Goal: Information Seeking & Learning: Compare options

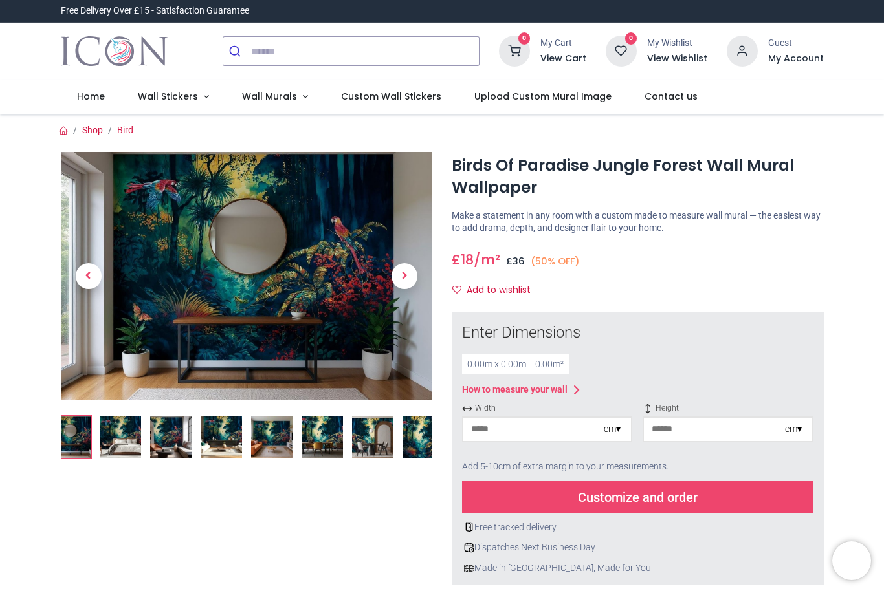
click at [230, 446] on img at bounding box center [221, 437] width 41 height 41
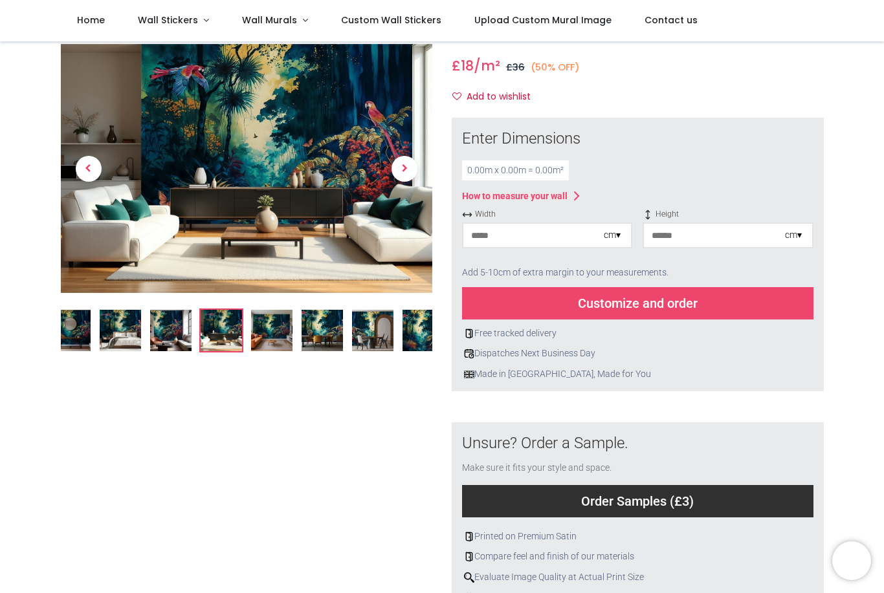
scroll to position [122, 0]
click at [279, 338] on img at bounding box center [271, 331] width 41 height 41
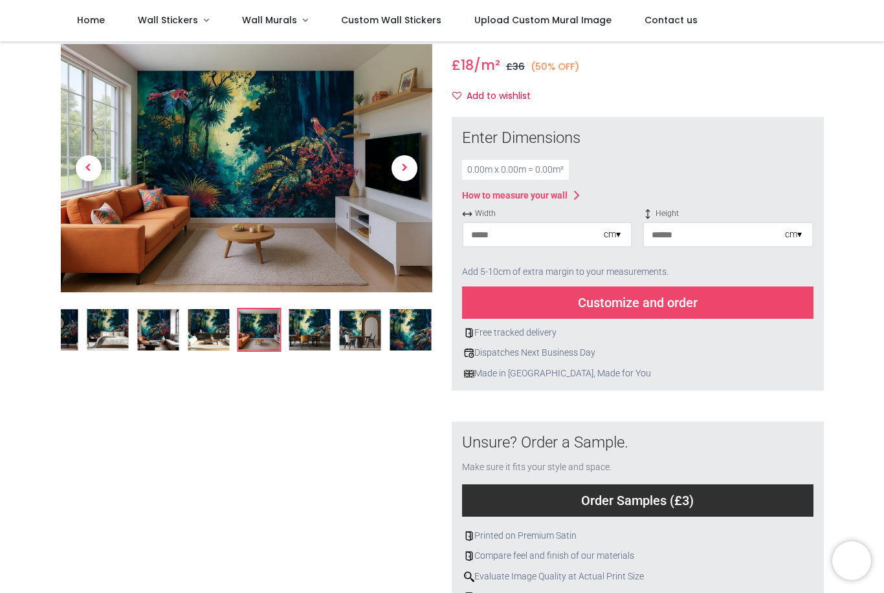
click at [307, 348] on img at bounding box center [309, 329] width 41 height 41
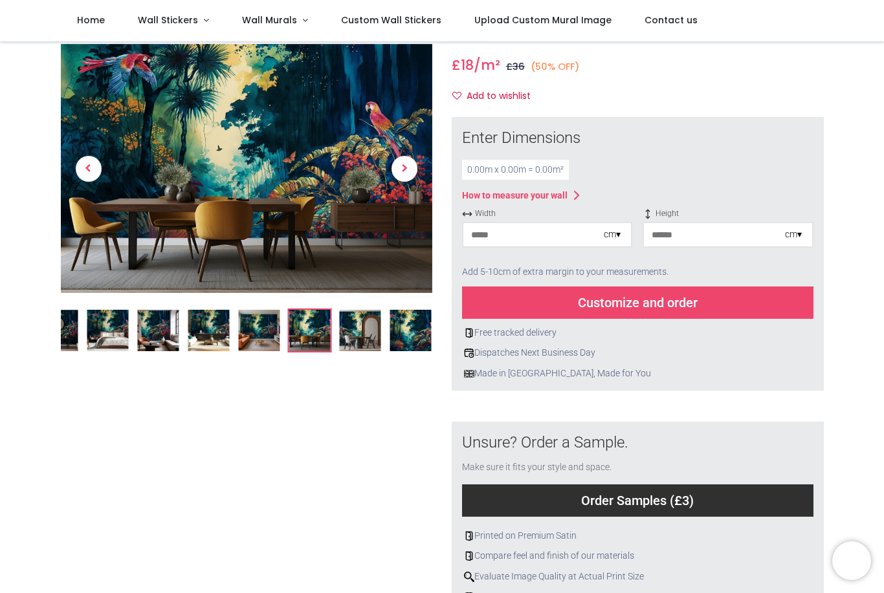
scroll to position [0, 0]
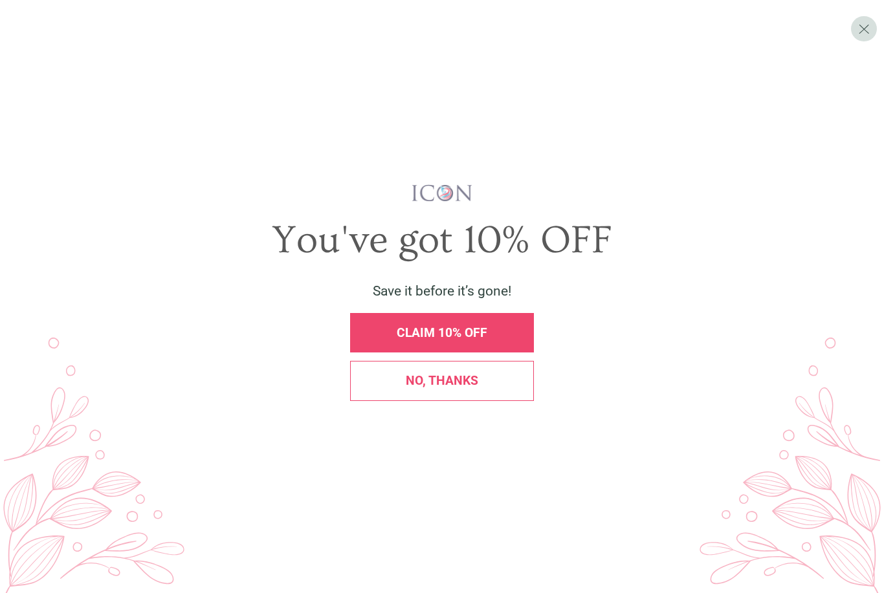
click at [458, 340] on span "CLAIM 10% OFF" at bounding box center [442, 332] width 91 height 15
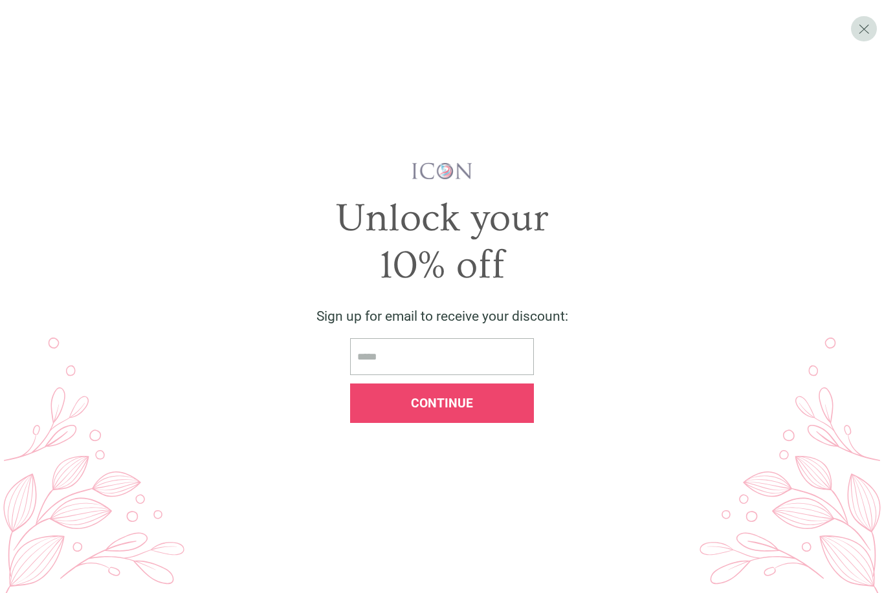
click at [454, 368] on input "email" at bounding box center [442, 356] width 184 height 37
type input "**********"
click at [483, 423] on div "Continue" at bounding box center [442, 403] width 184 height 39
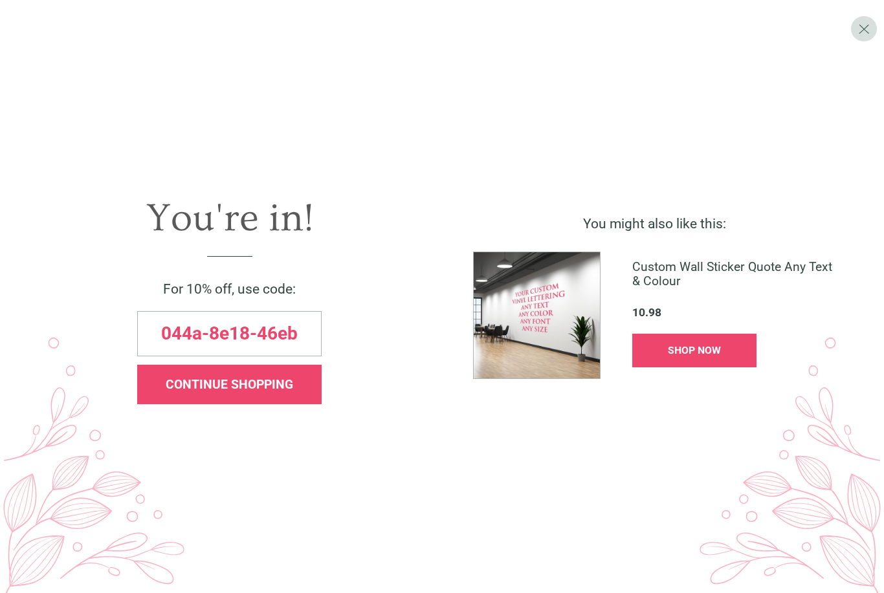
click at [312, 357] on div "044a-8e18-46eb" at bounding box center [229, 333] width 184 height 45
click at [867, 36] on span "X" at bounding box center [864, 28] width 12 height 17
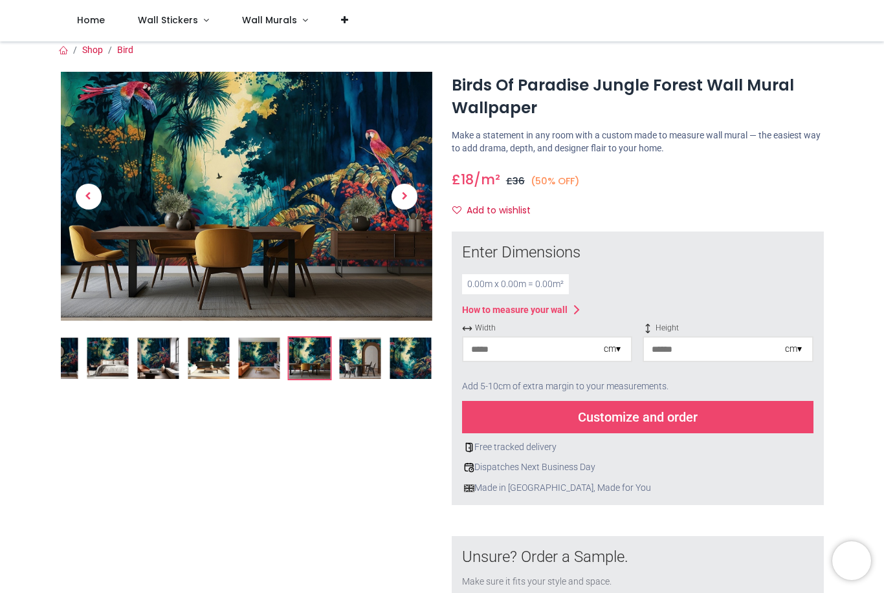
scroll to position [7, 0]
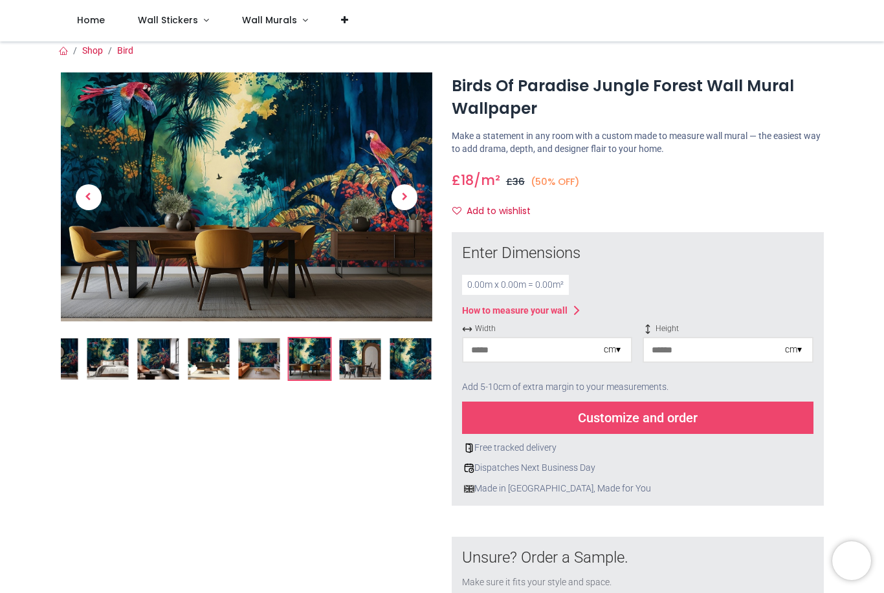
click at [350, 371] on img at bounding box center [359, 358] width 41 height 41
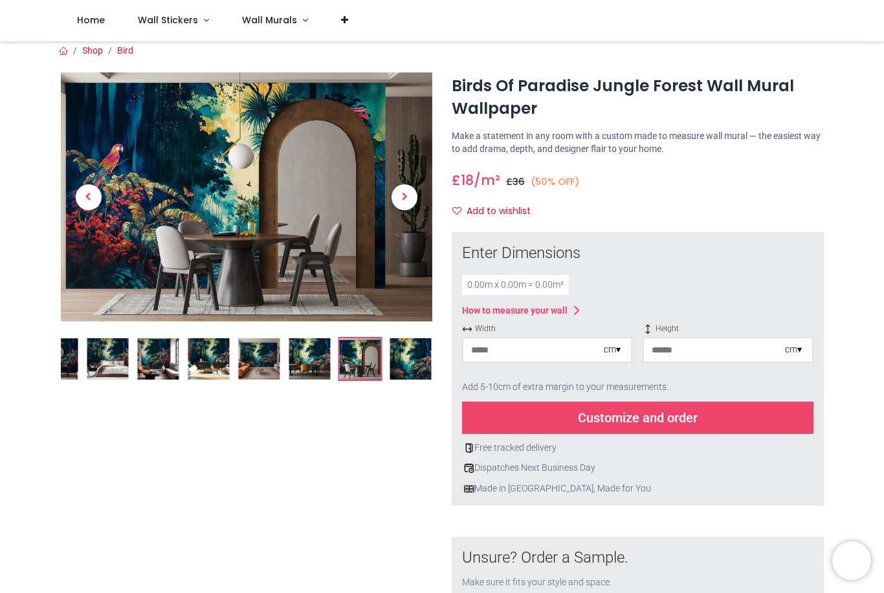
click at [410, 366] on img at bounding box center [410, 358] width 41 height 41
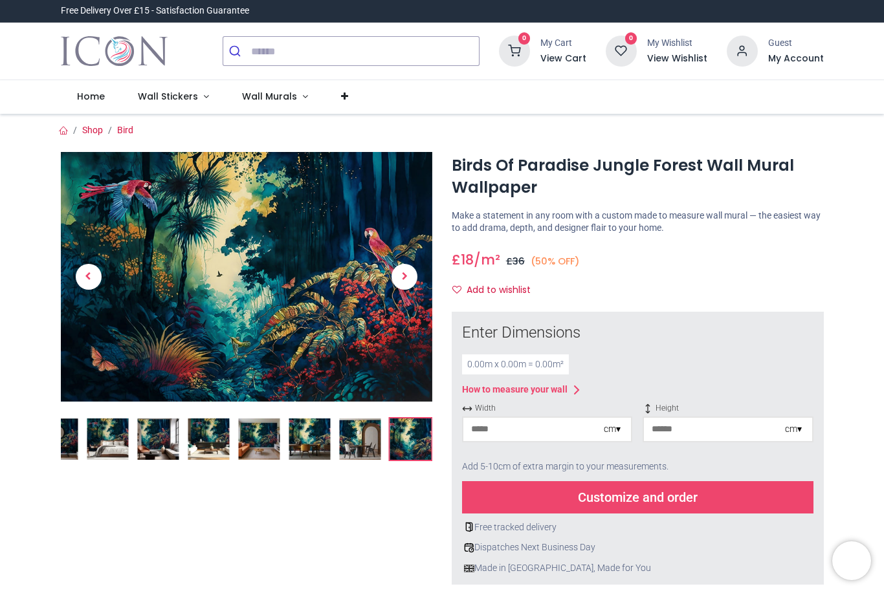
scroll to position [0, 0]
click at [288, 96] on span "Wall Murals" at bounding box center [269, 96] width 55 height 13
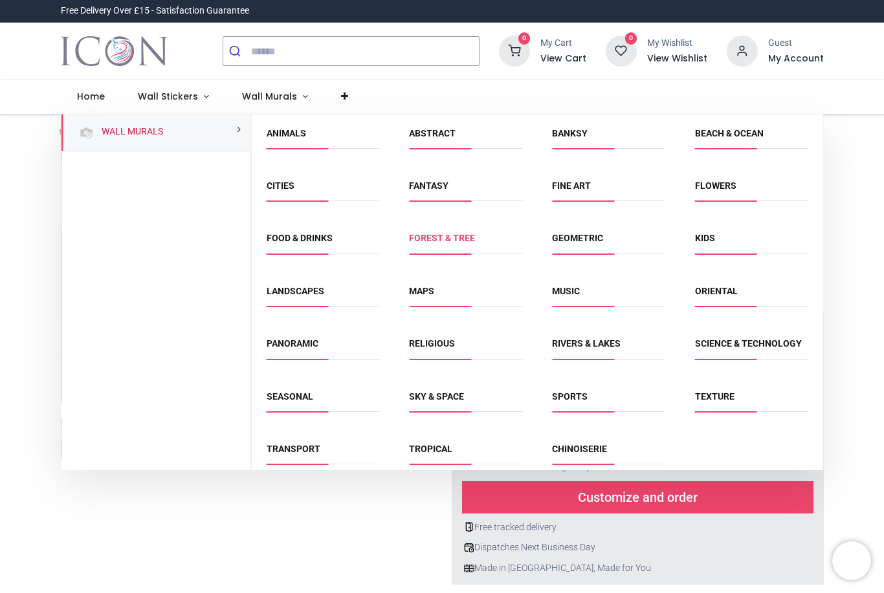
click at [445, 238] on link "Forest & Tree" at bounding box center [442, 238] width 66 height 10
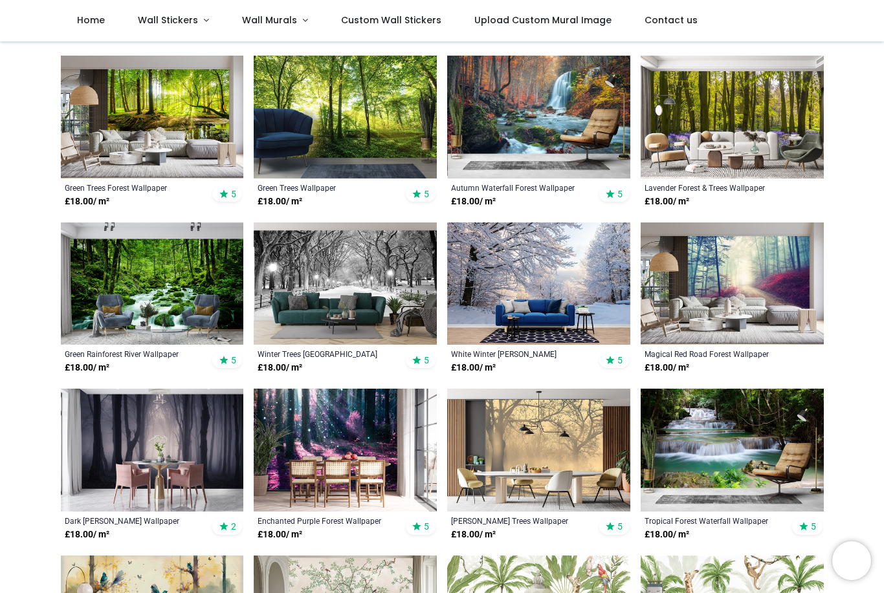
scroll to position [447, 0]
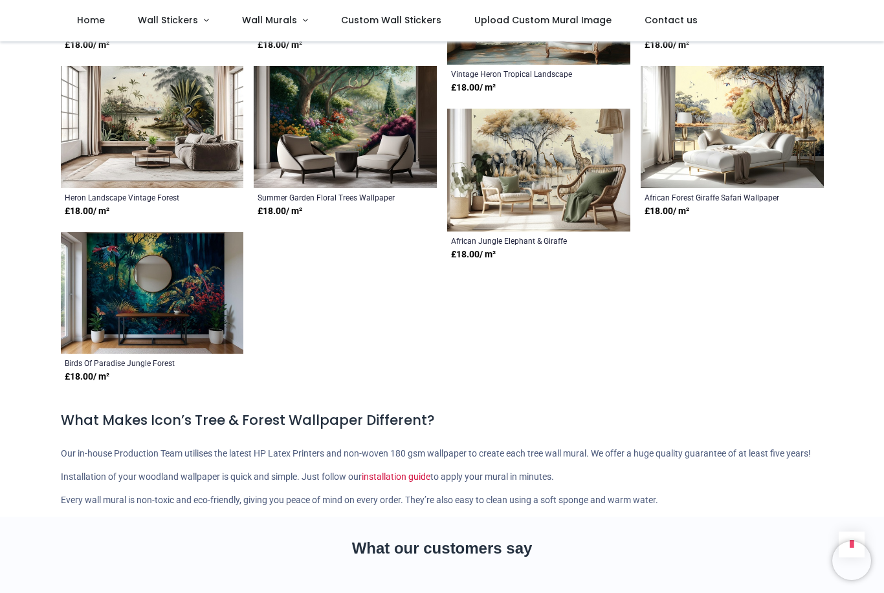
scroll to position [5067, 0]
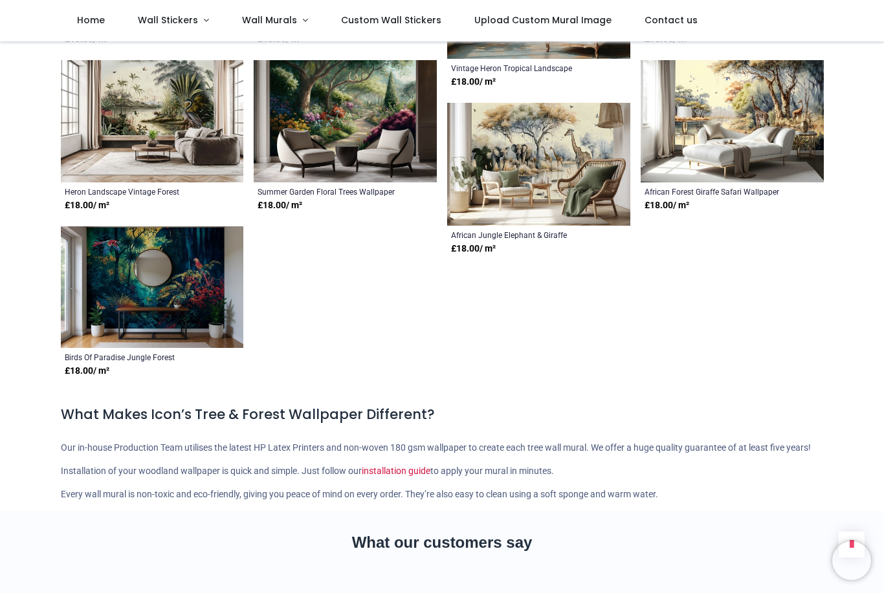
click at [186, 312] on img at bounding box center [152, 287] width 183 height 122
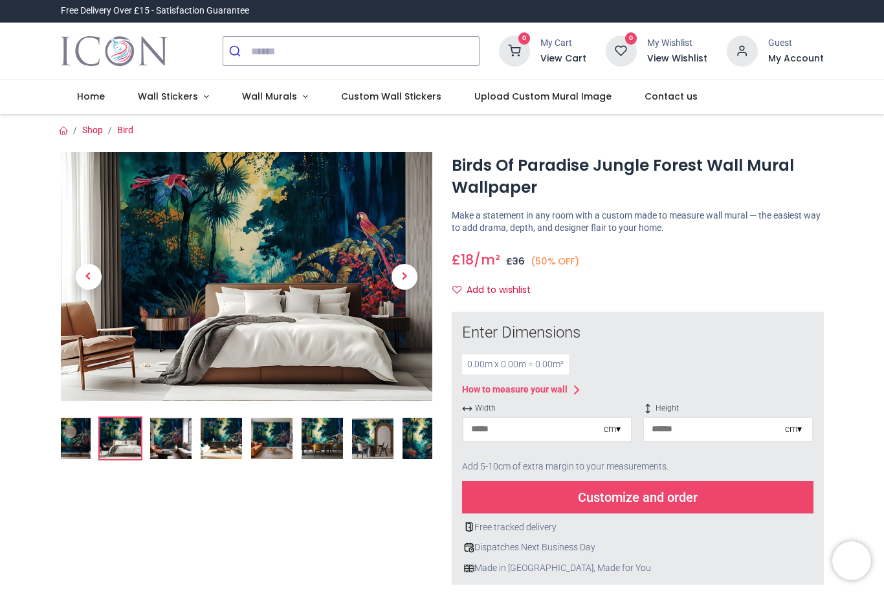
click at [269, 443] on img at bounding box center [271, 438] width 41 height 41
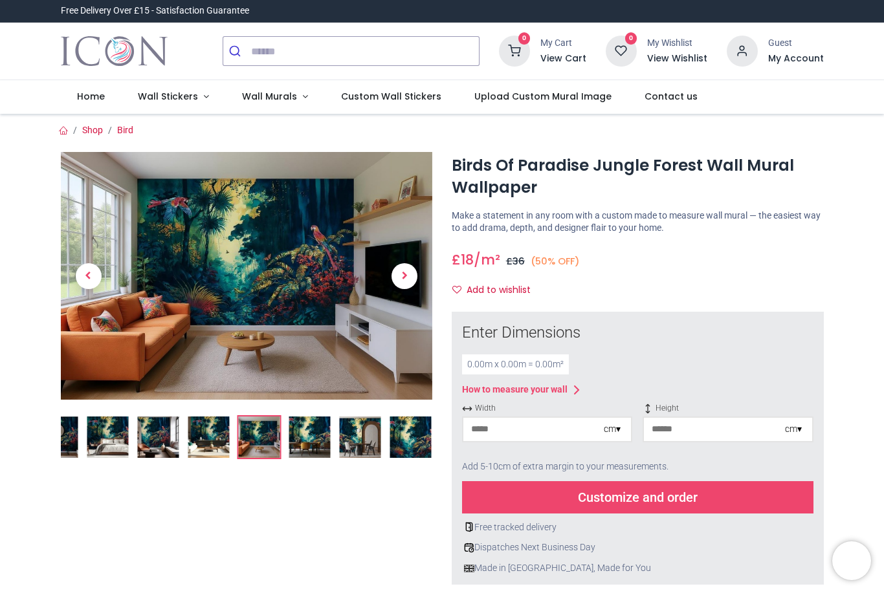
click at [363, 449] on img at bounding box center [359, 437] width 41 height 41
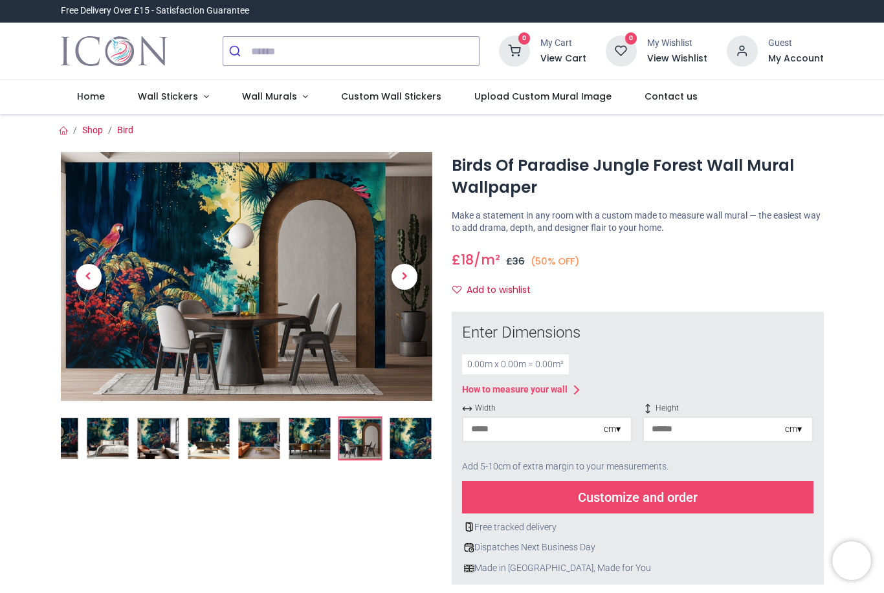
click at [409, 447] on img at bounding box center [410, 438] width 41 height 41
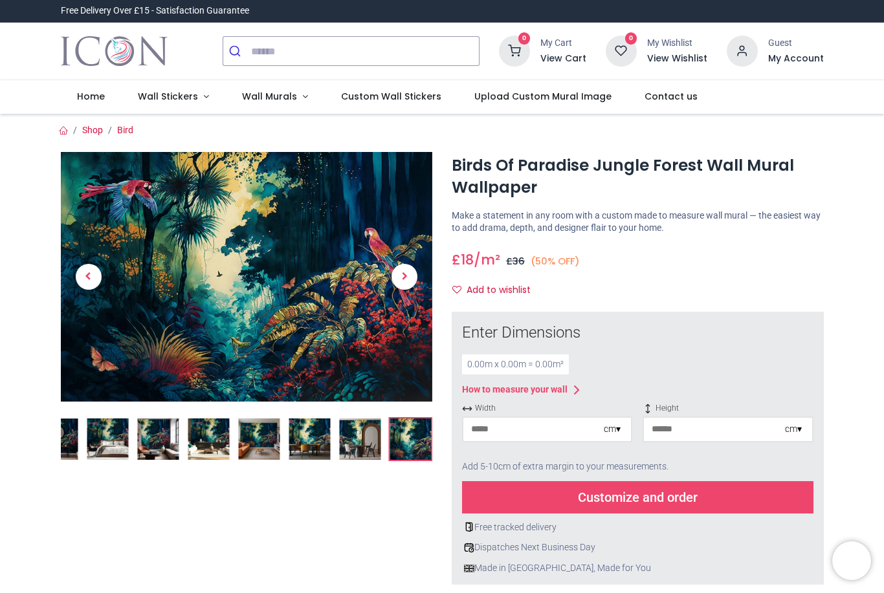
scroll to position [1, 0]
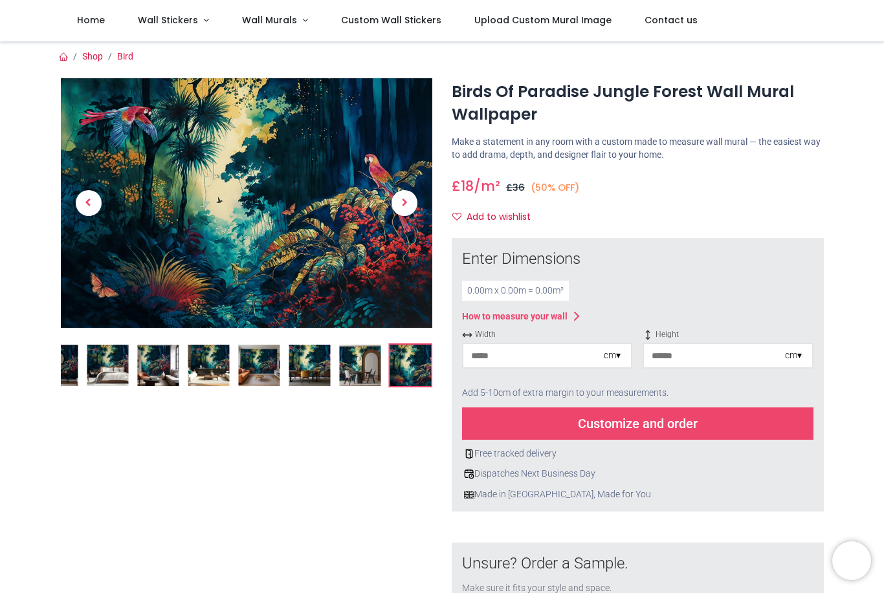
click at [333, 296] on img at bounding box center [247, 202] width 372 height 249
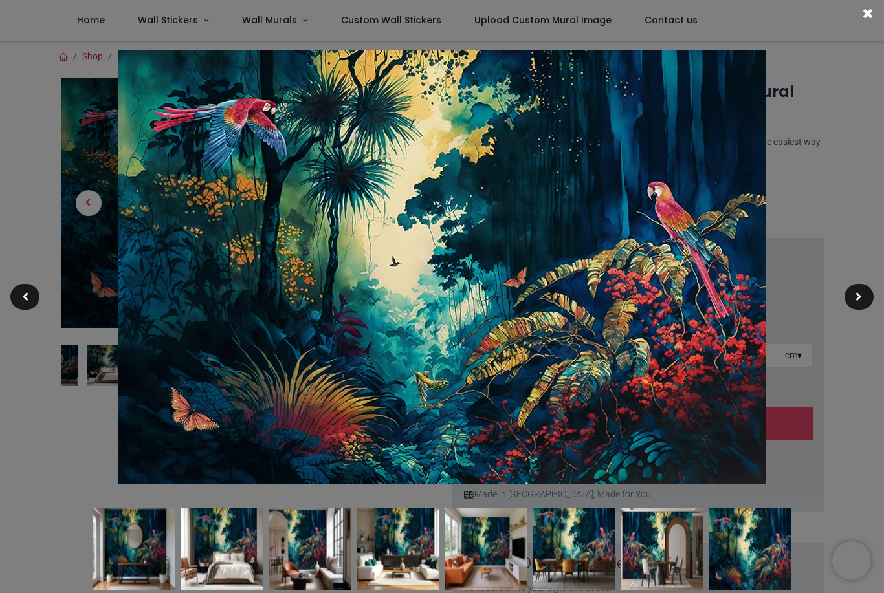
click at [817, 133] on div at bounding box center [442, 296] width 884 height 593
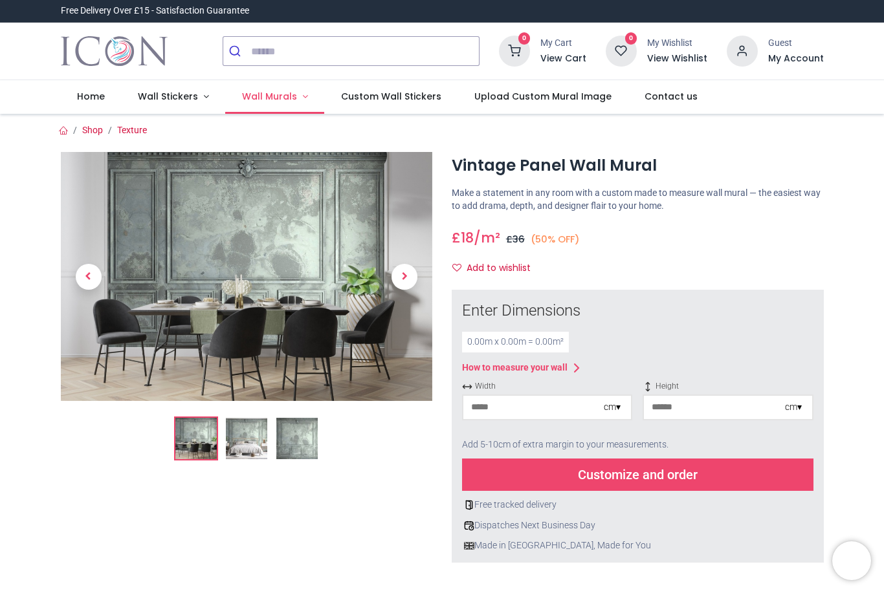
click at [276, 98] on span "Wall Murals" at bounding box center [269, 96] width 55 height 13
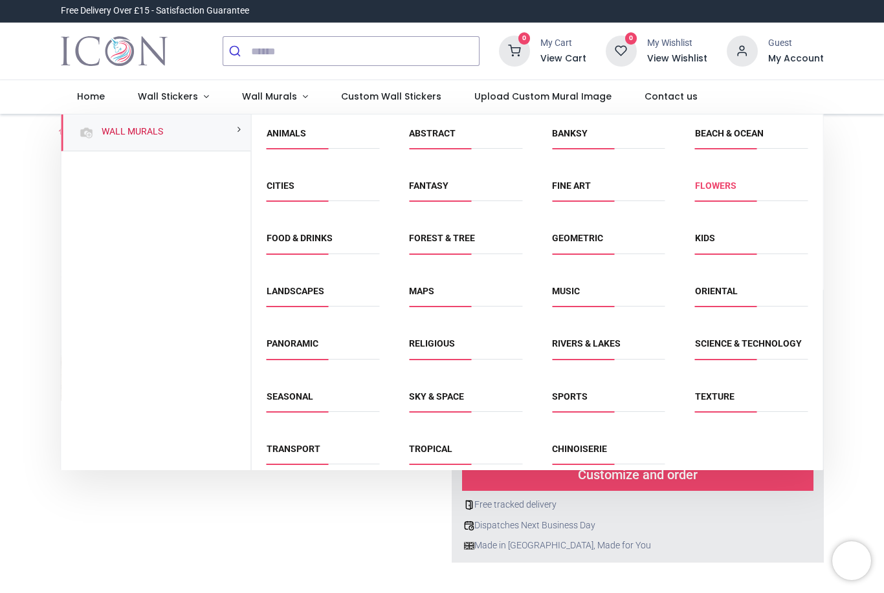
click at [719, 188] on link "Flowers" at bounding box center [715, 186] width 41 height 10
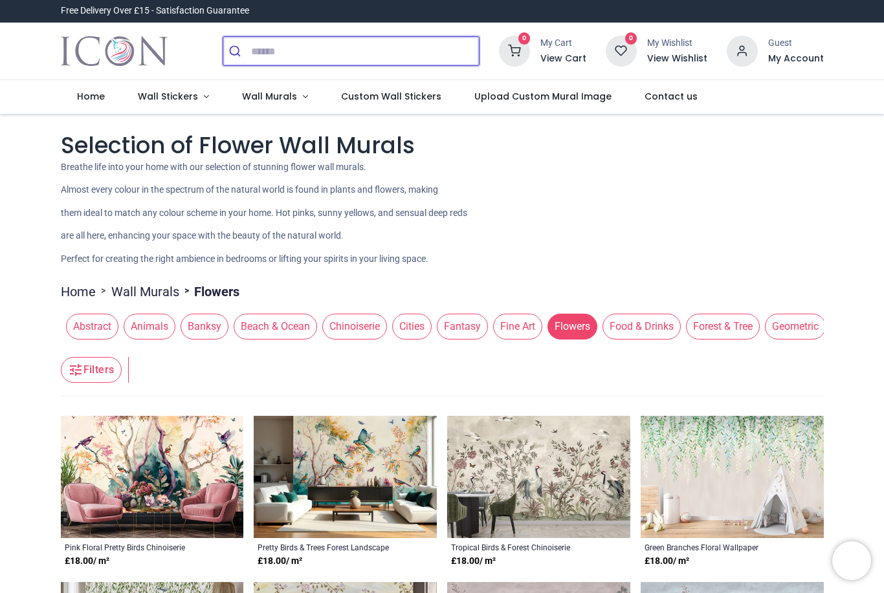
click at [327, 63] on input "search" at bounding box center [365, 51] width 228 height 28
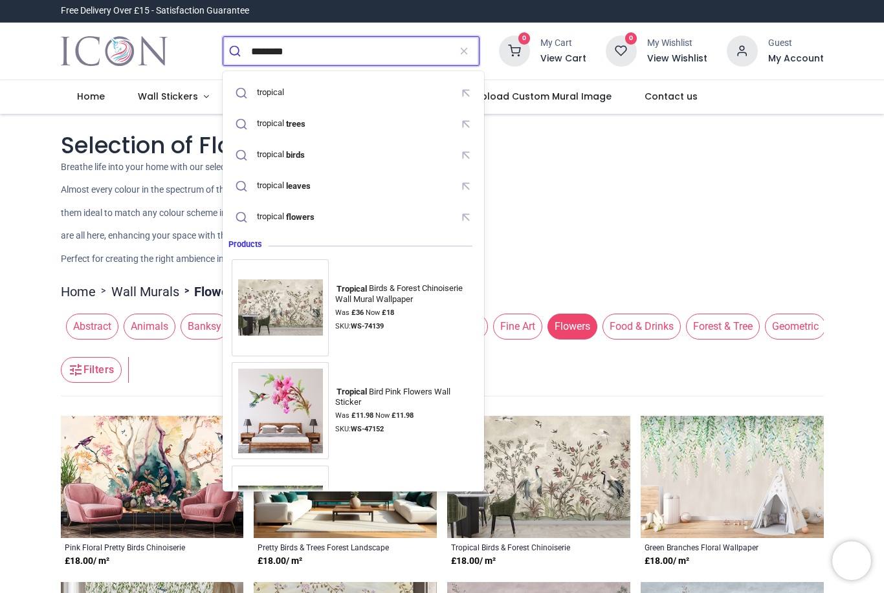
type input "********"
click at [237, 51] on button "submit" at bounding box center [237, 51] width 28 height 28
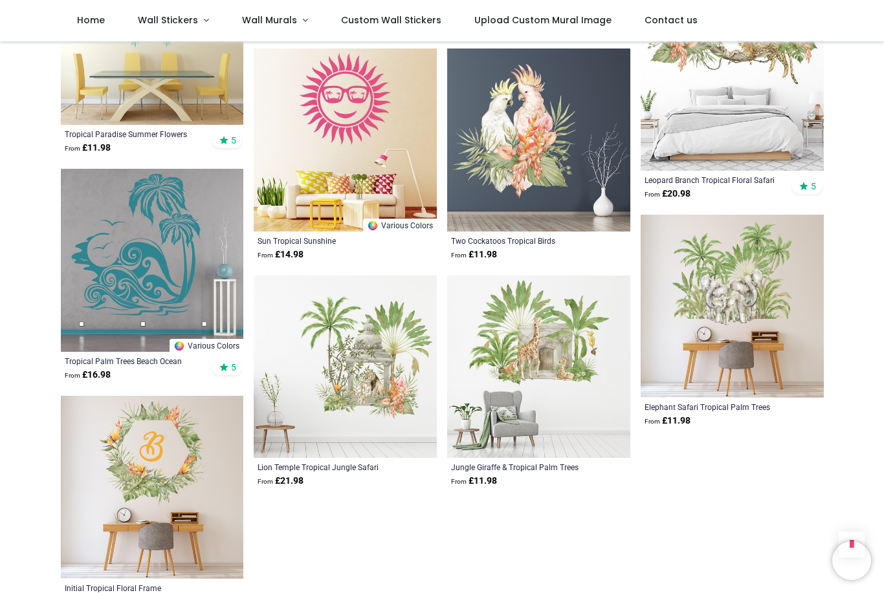
scroll to position [3068, 0]
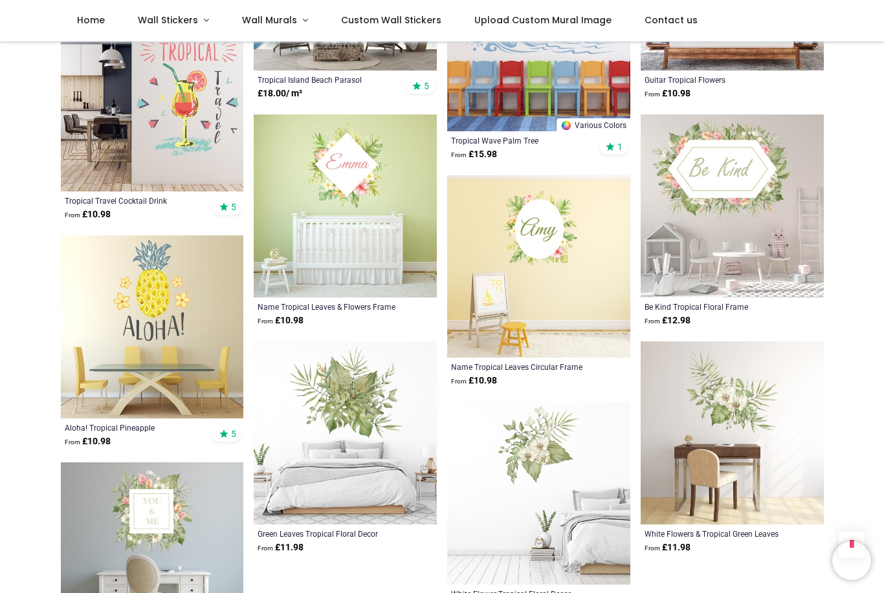
scroll to position [4623, 0]
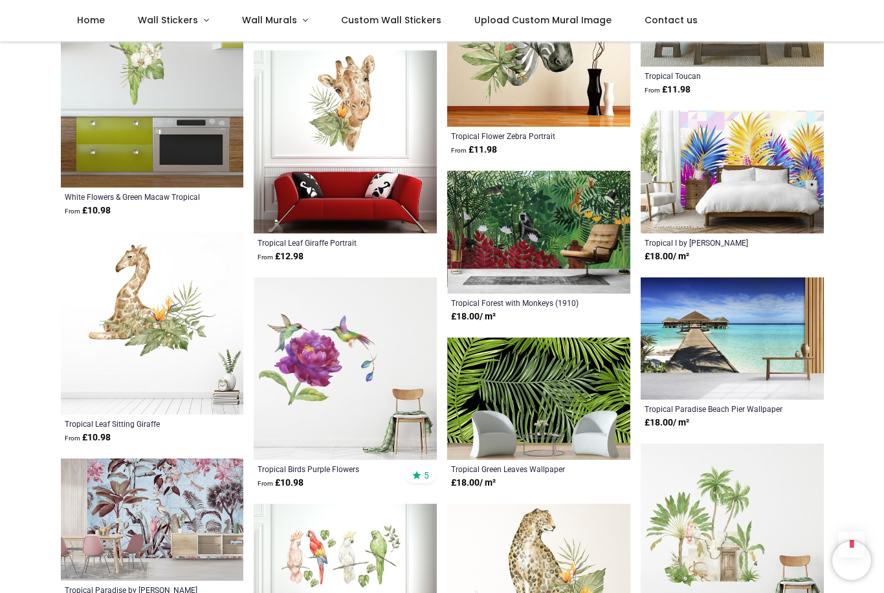
scroll to position [5174, 0]
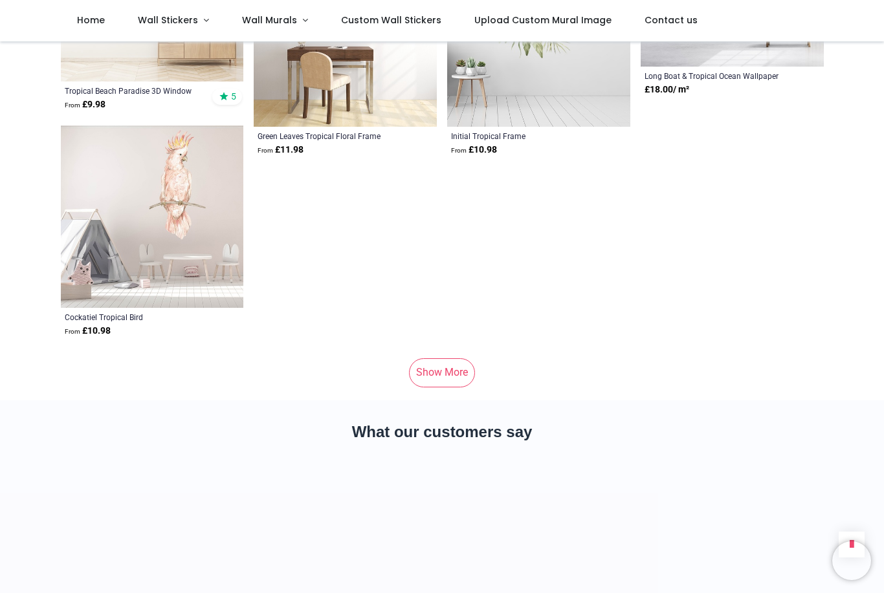
scroll to position [7454, 0]
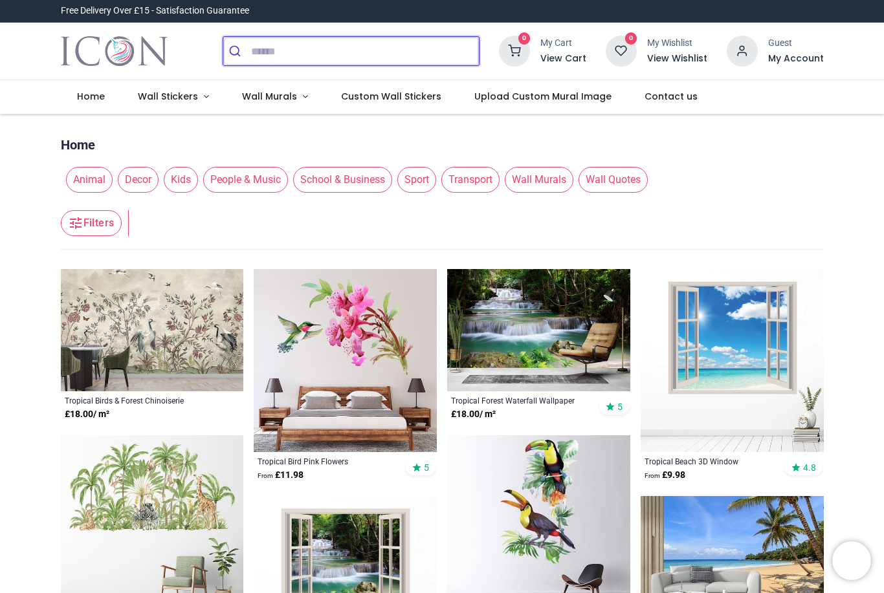
click at [314, 57] on input "search" at bounding box center [365, 51] width 228 height 28
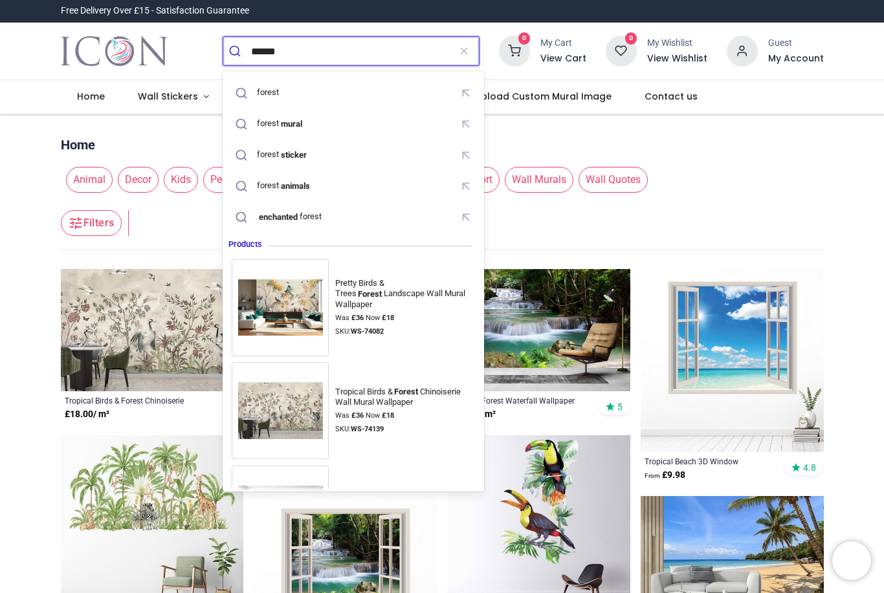
type input "******"
click at [237, 51] on button "submit" at bounding box center [237, 51] width 28 height 28
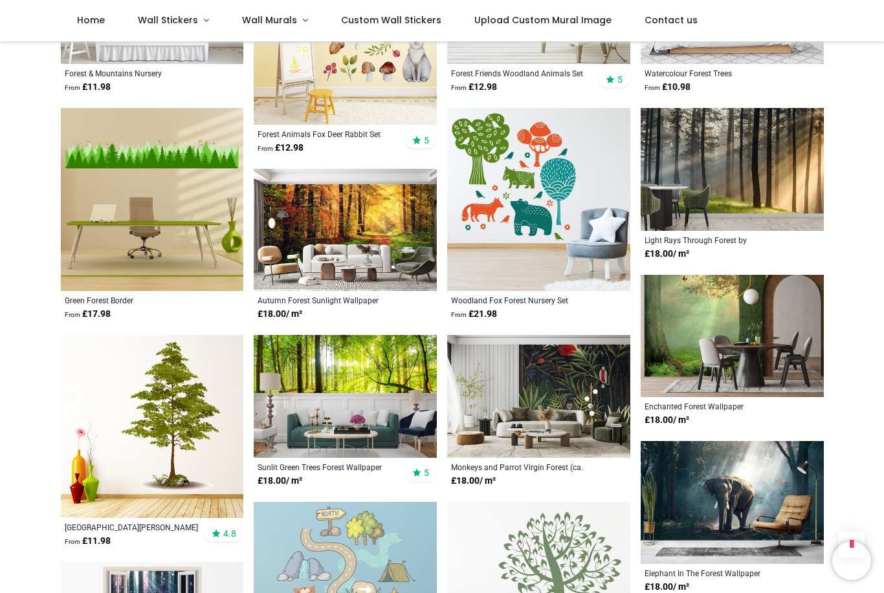
scroll to position [1603, 0]
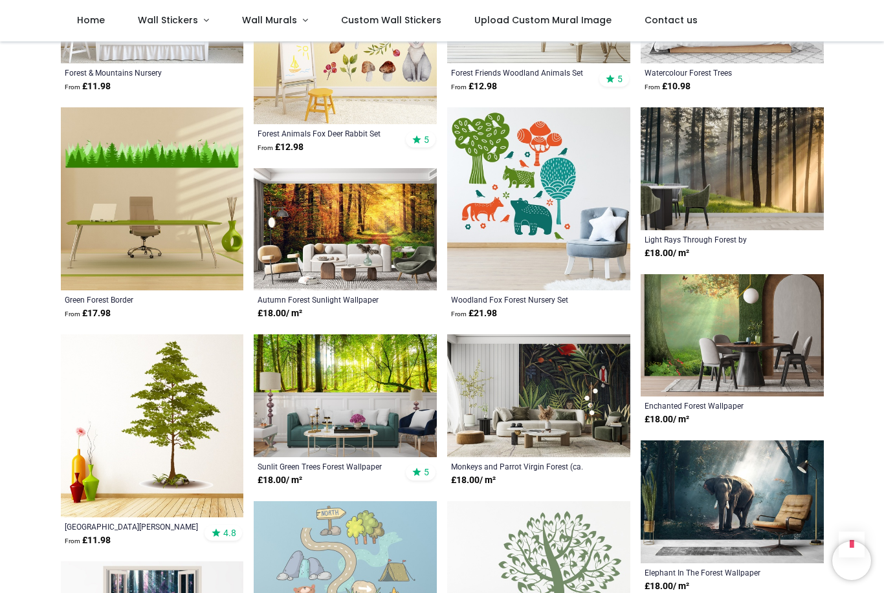
click at [763, 183] on img at bounding box center [732, 168] width 183 height 122
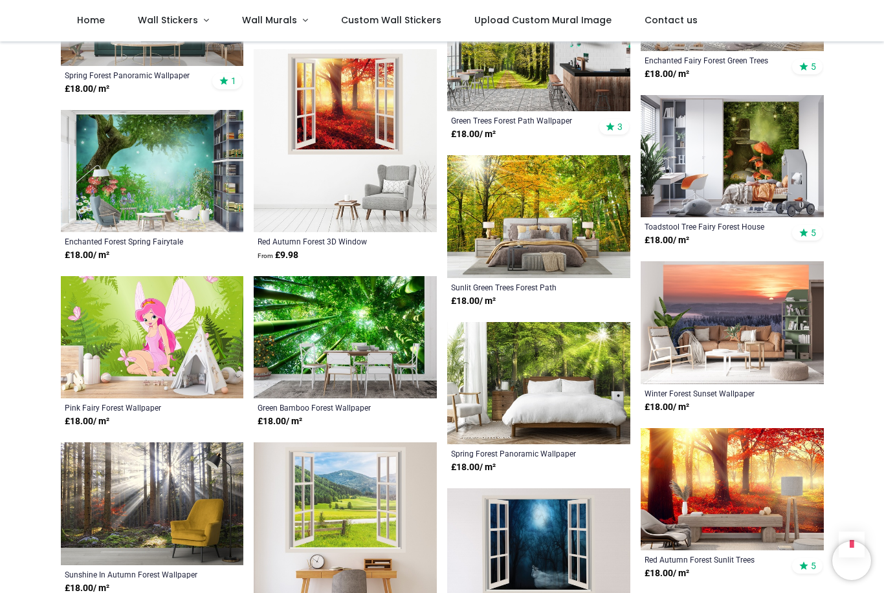
scroll to position [4433, 0]
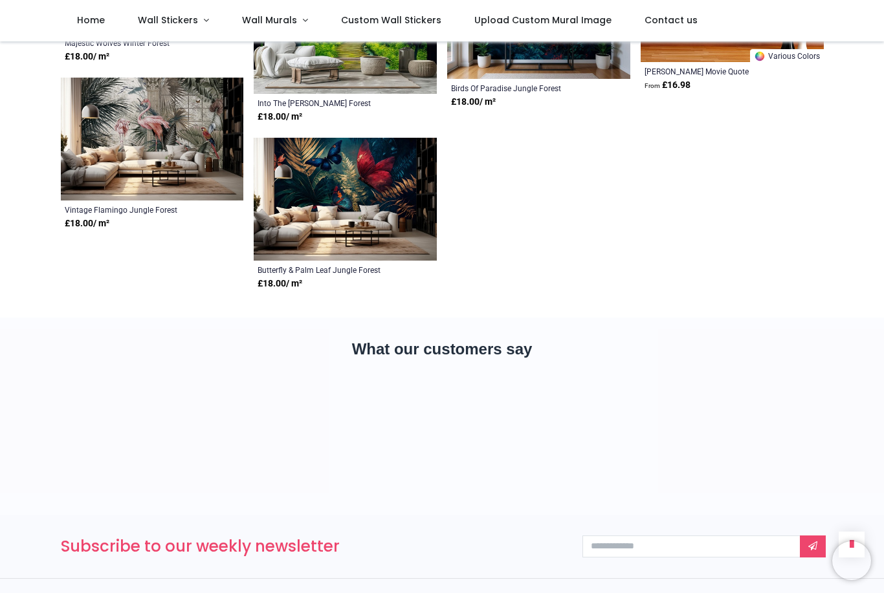
scroll to position [5782, 0]
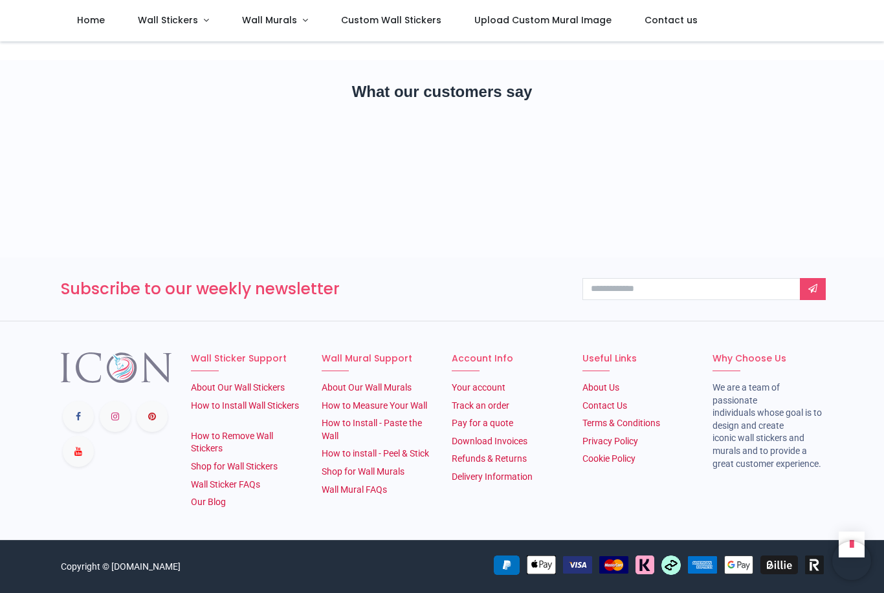
scroll to position [6045, 0]
click at [522, 472] on link "Delivery Information" at bounding box center [492, 477] width 81 height 10
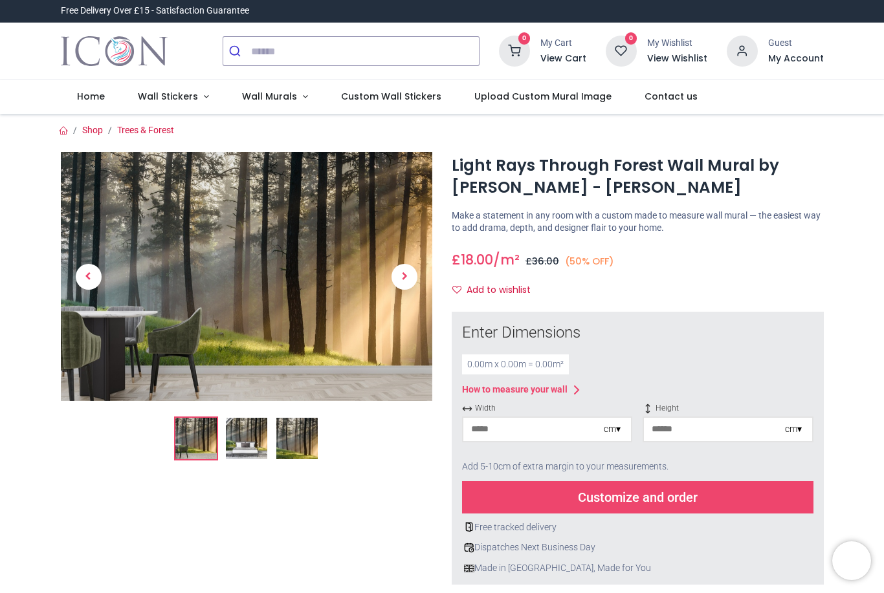
click at [243, 442] on img at bounding box center [246, 438] width 41 height 41
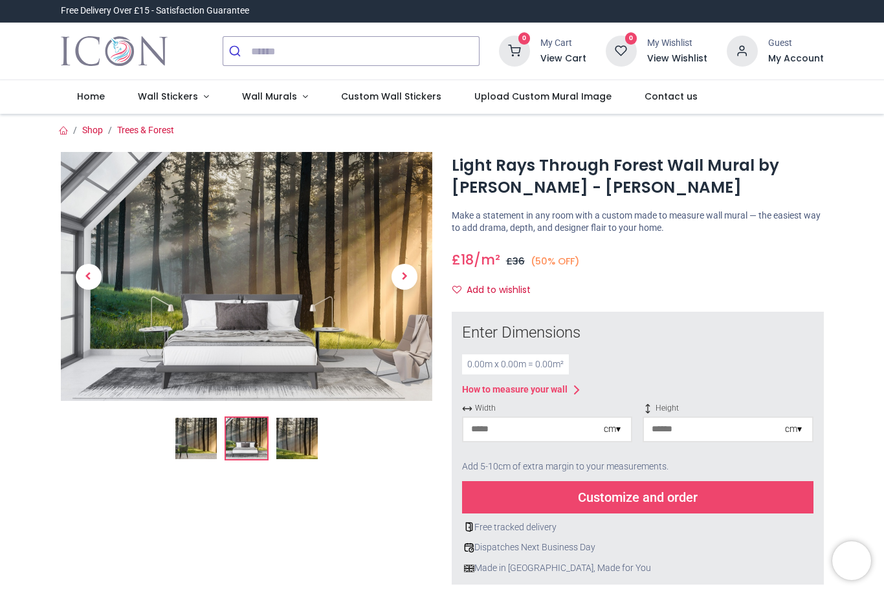
click at [305, 449] on img at bounding box center [296, 438] width 41 height 41
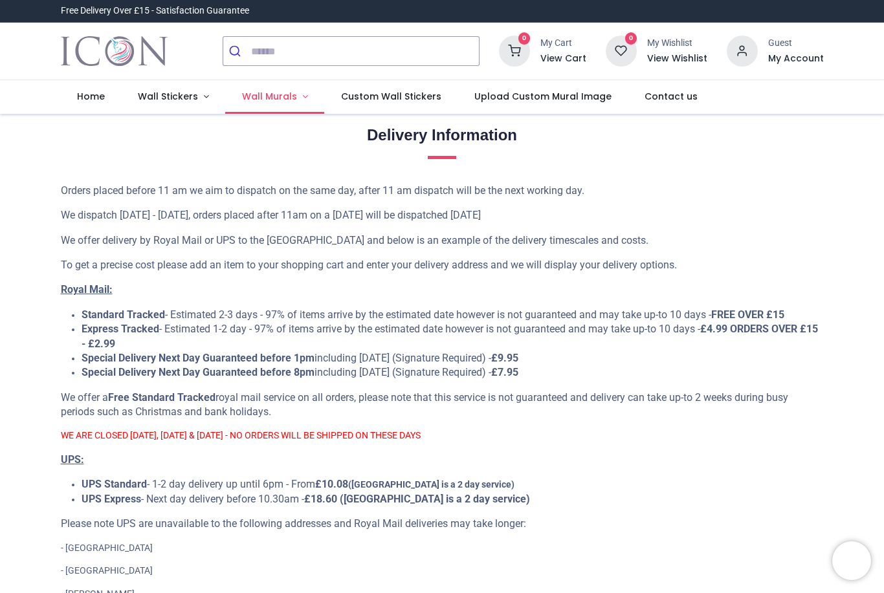
click at [277, 96] on span "Wall Murals" at bounding box center [269, 96] width 55 height 13
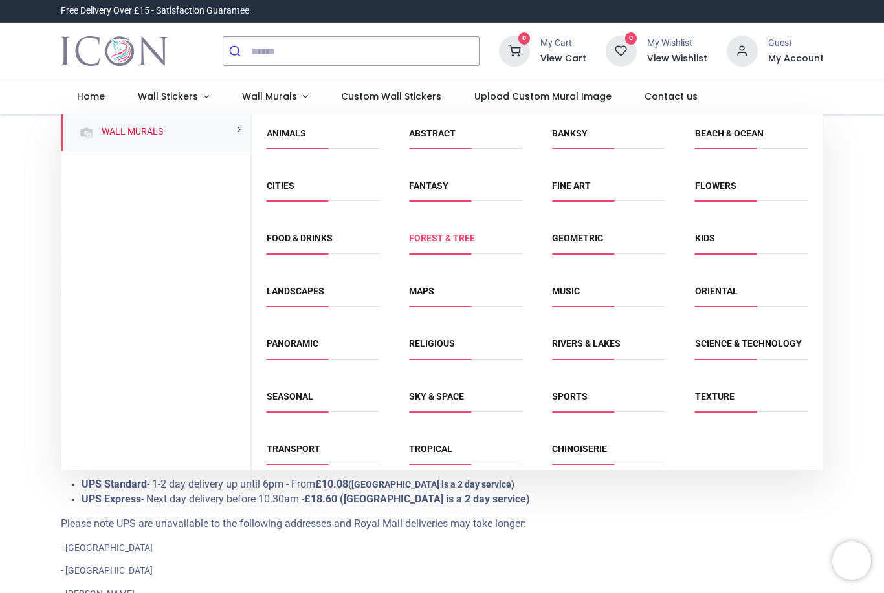
click at [463, 243] on link "Forest & Tree" at bounding box center [442, 238] width 66 height 10
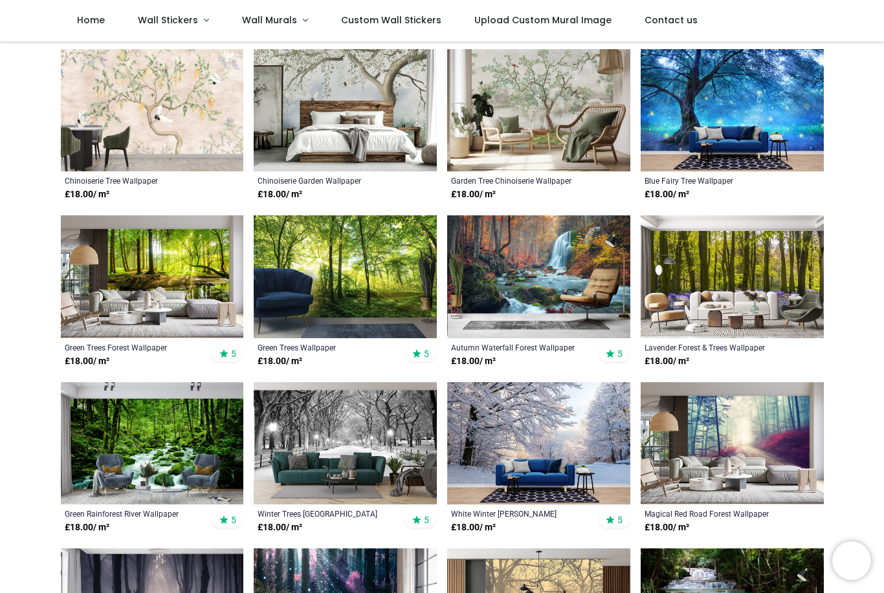
scroll to position [249, 0]
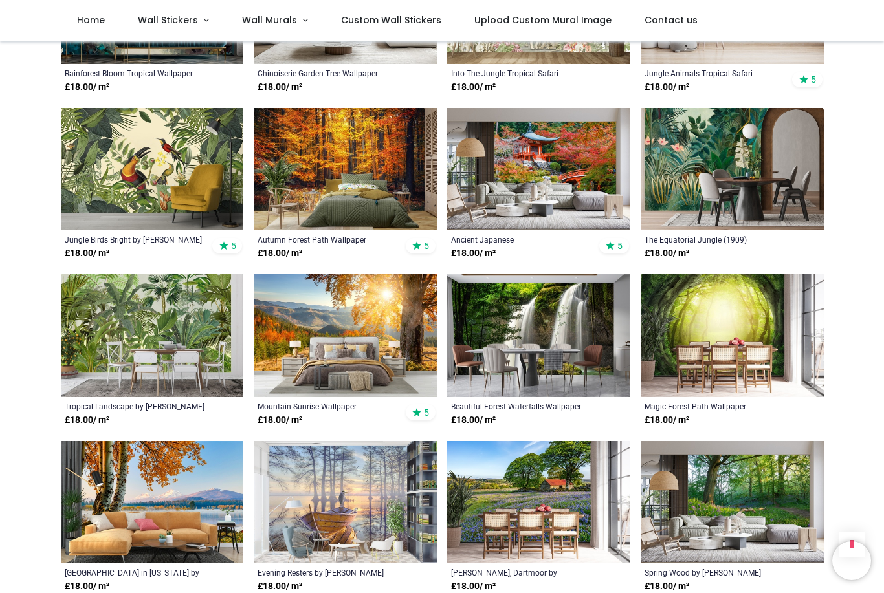
scroll to position [1048, 0]
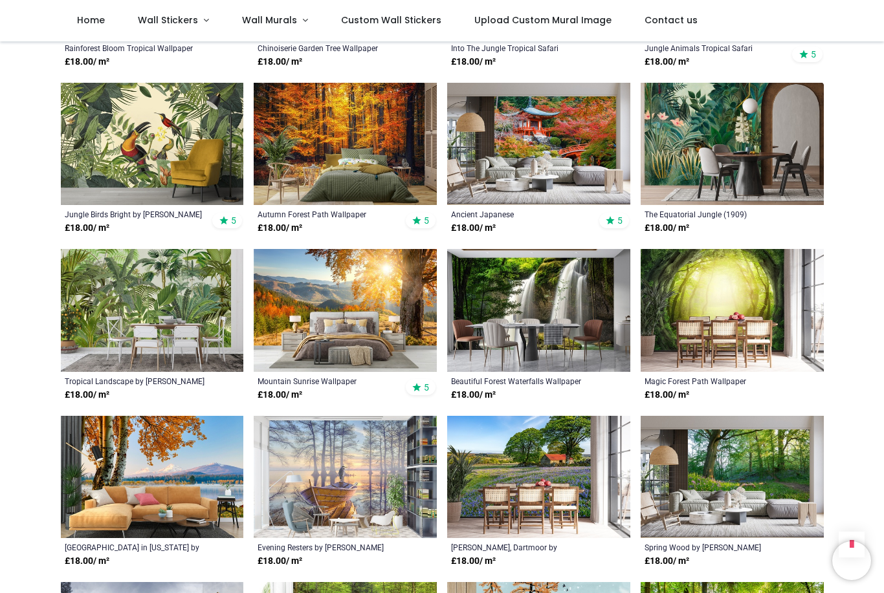
click at [175, 320] on img at bounding box center [152, 310] width 183 height 122
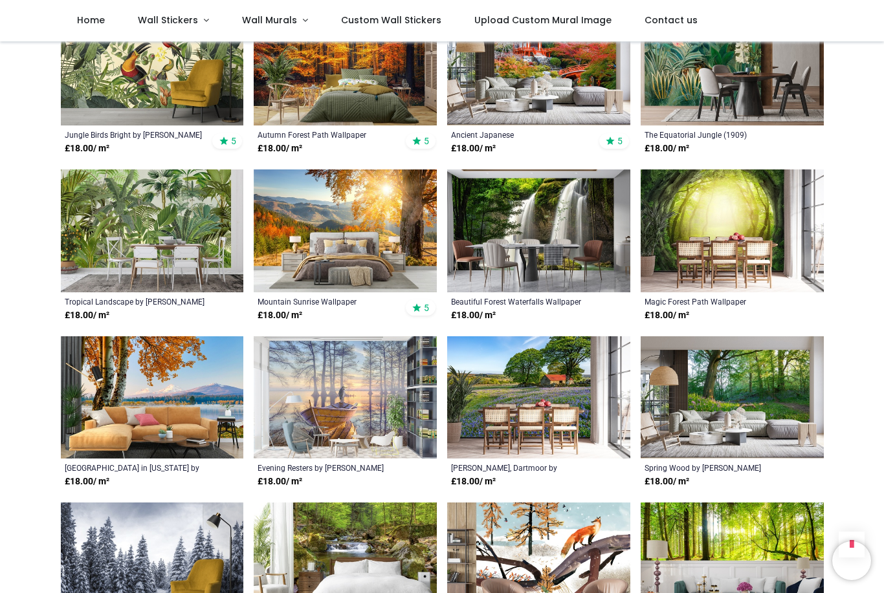
scroll to position [1396, 0]
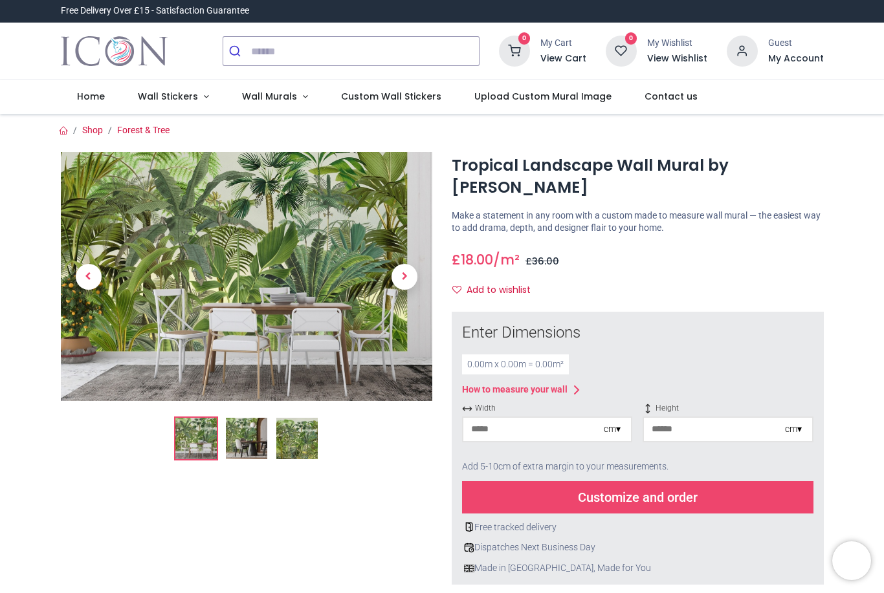
click at [305, 444] on img at bounding box center [296, 438] width 41 height 41
click at [256, 445] on img at bounding box center [246, 438] width 41 height 41
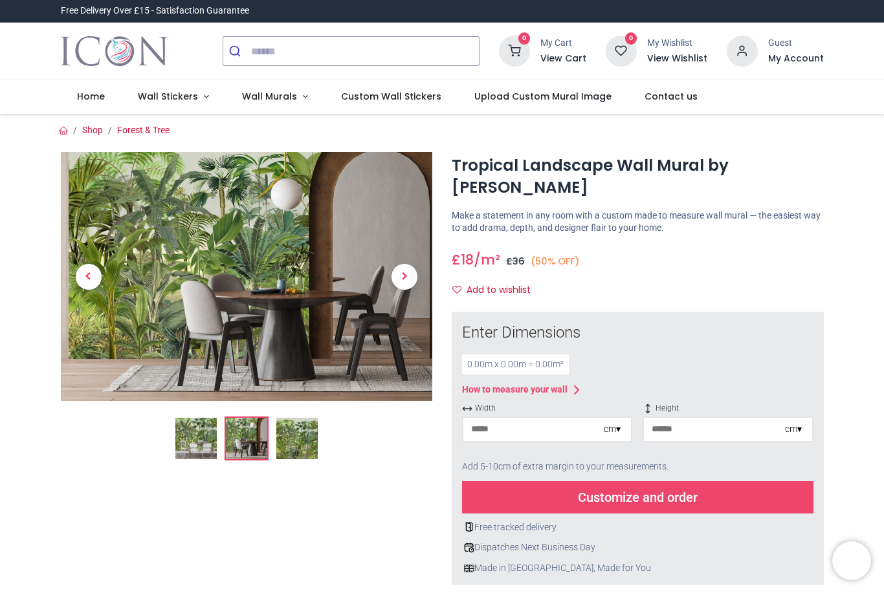
click at [301, 457] on img at bounding box center [296, 438] width 41 height 41
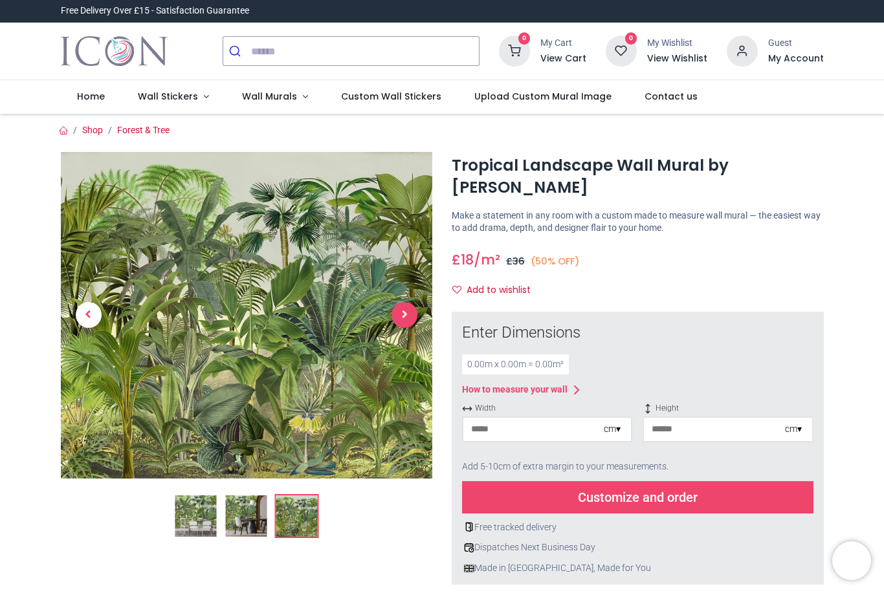
click at [412, 309] on span "Next" at bounding box center [404, 315] width 26 height 26
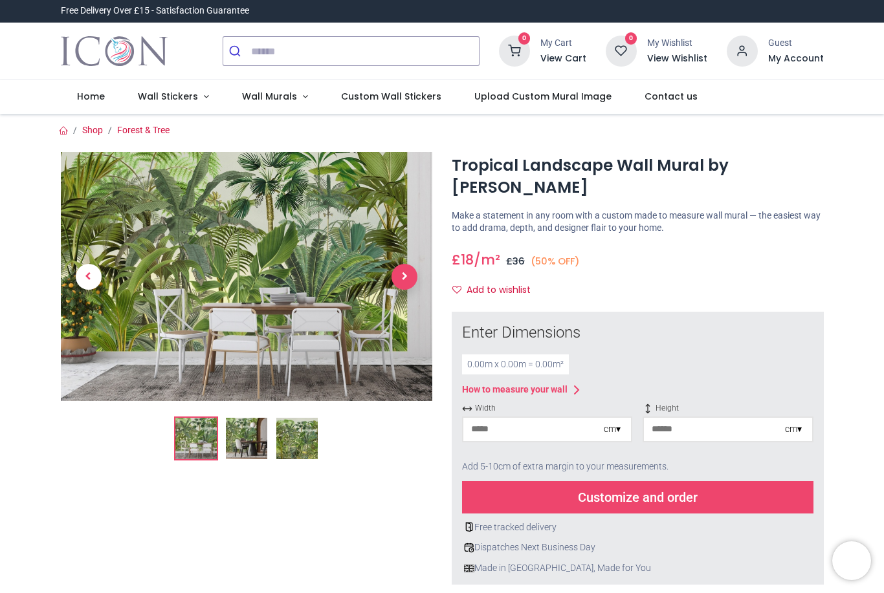
click at [404, 280] on span "Next" at bounding box center [404, 277] width 26 height 26
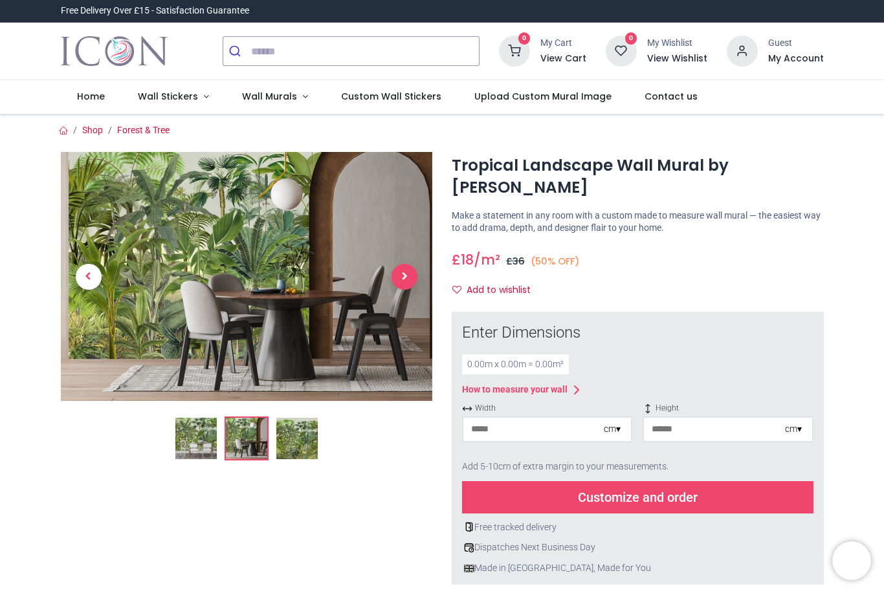
click at [402, 281] on span "Next" at bounding box center [404, 277] width 26 height 26
